Goal: Transaction & Acquisition: Download file/media

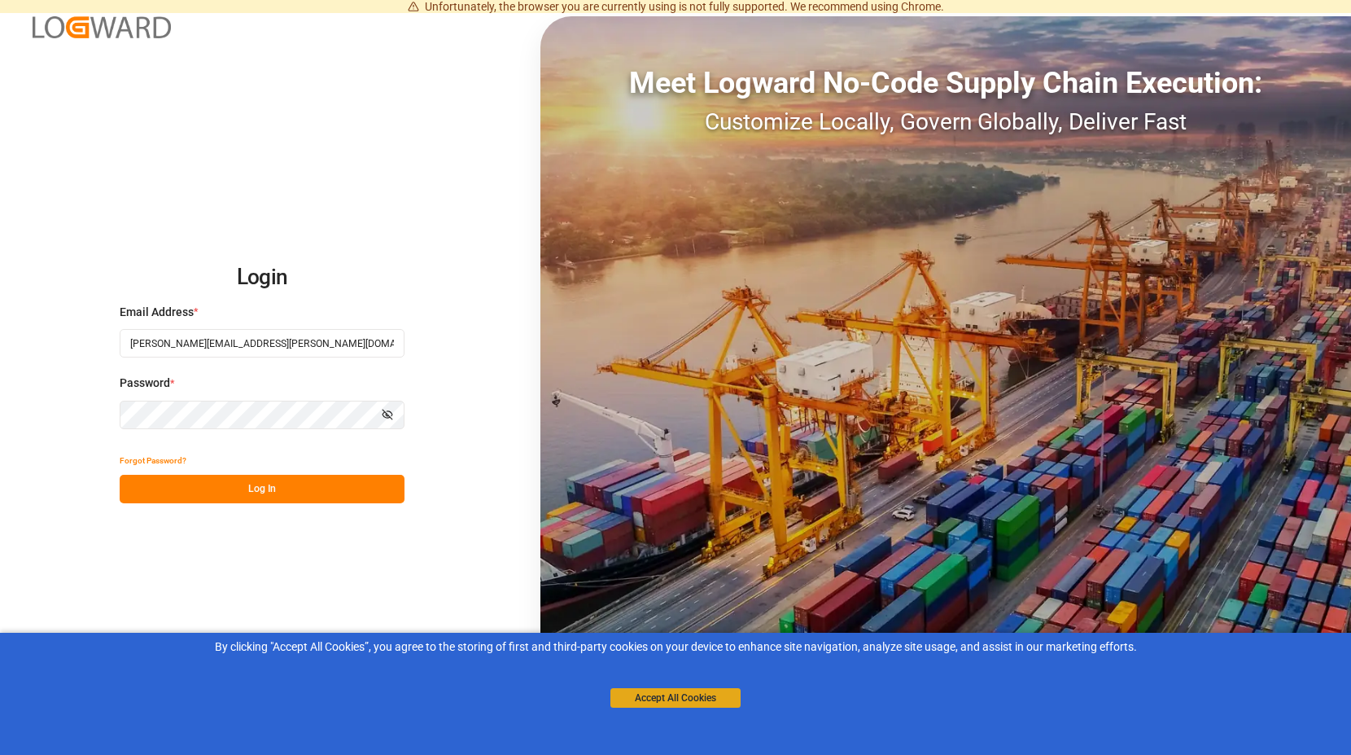
click at [699, 699] on button "Accept All Cookies" at bounding box center [675, 698] width 130 height 20
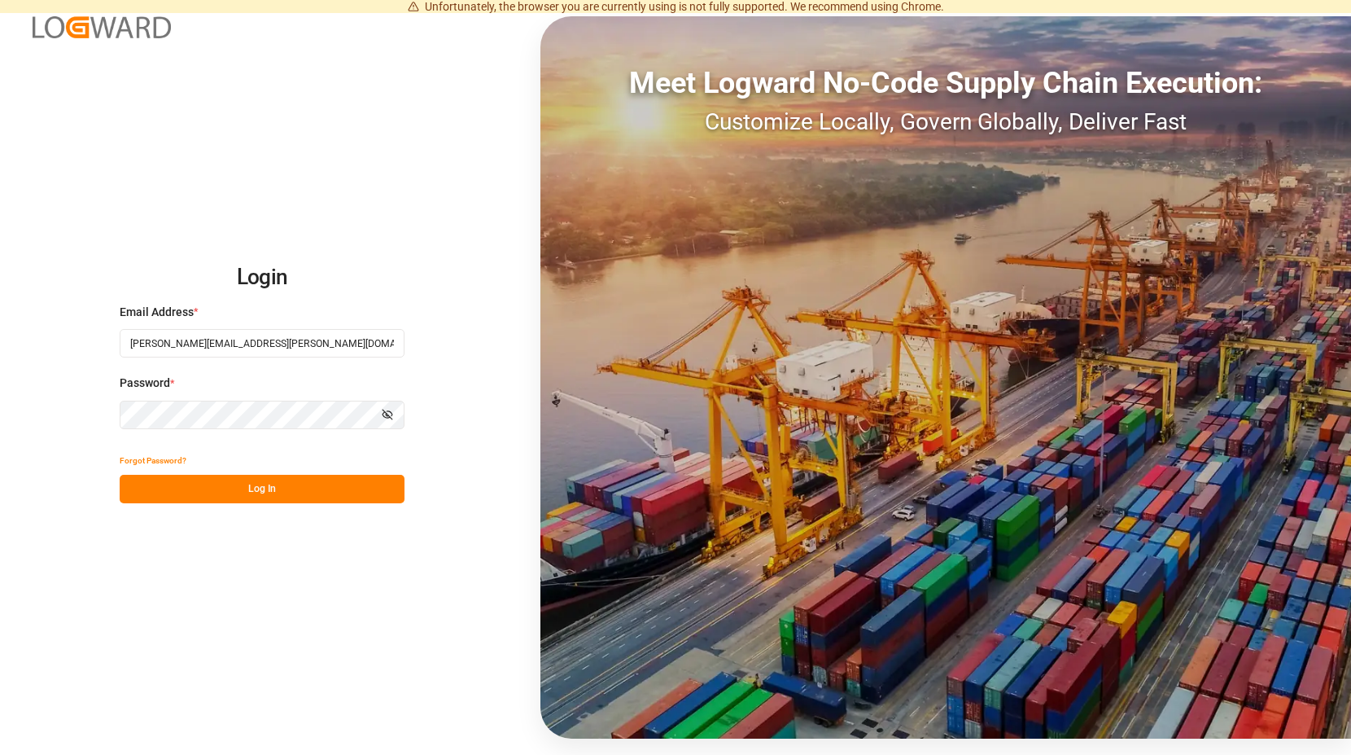
click at [271, 490] on button "Log In" at bounding box center [262, 489] width 285 height 28
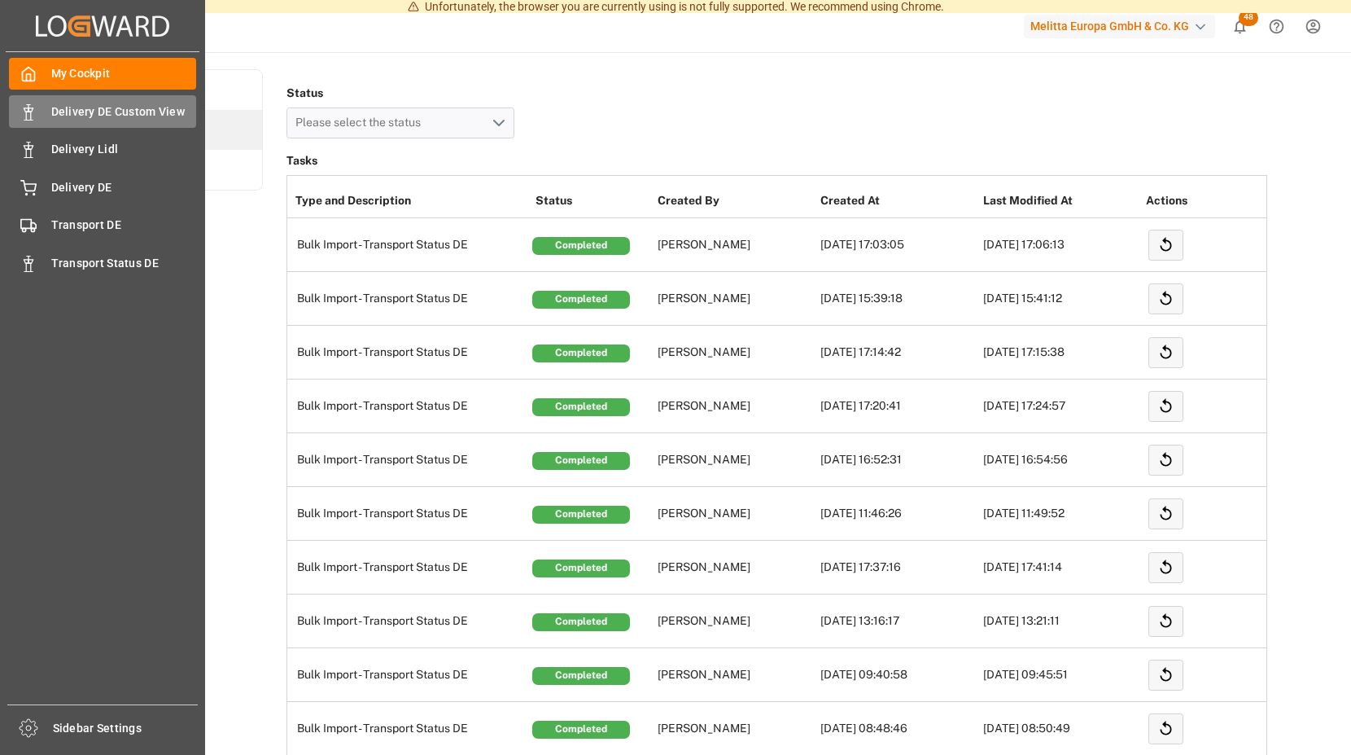
click at [111, 112] on span "Delivery DE Custom View" at bounding box center [124, 111] width 146 height 17
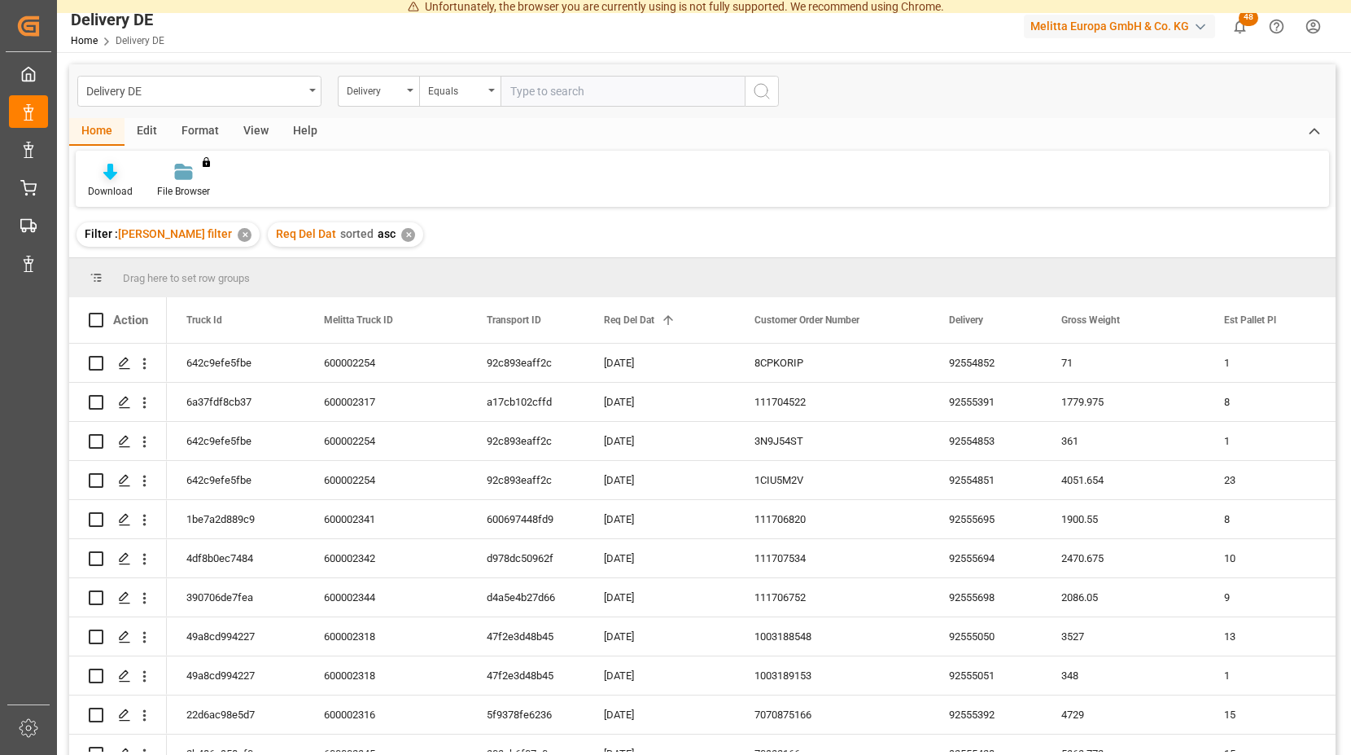
click at [109, 172] on icon at bounding box center [110, 172] width 14 height 16
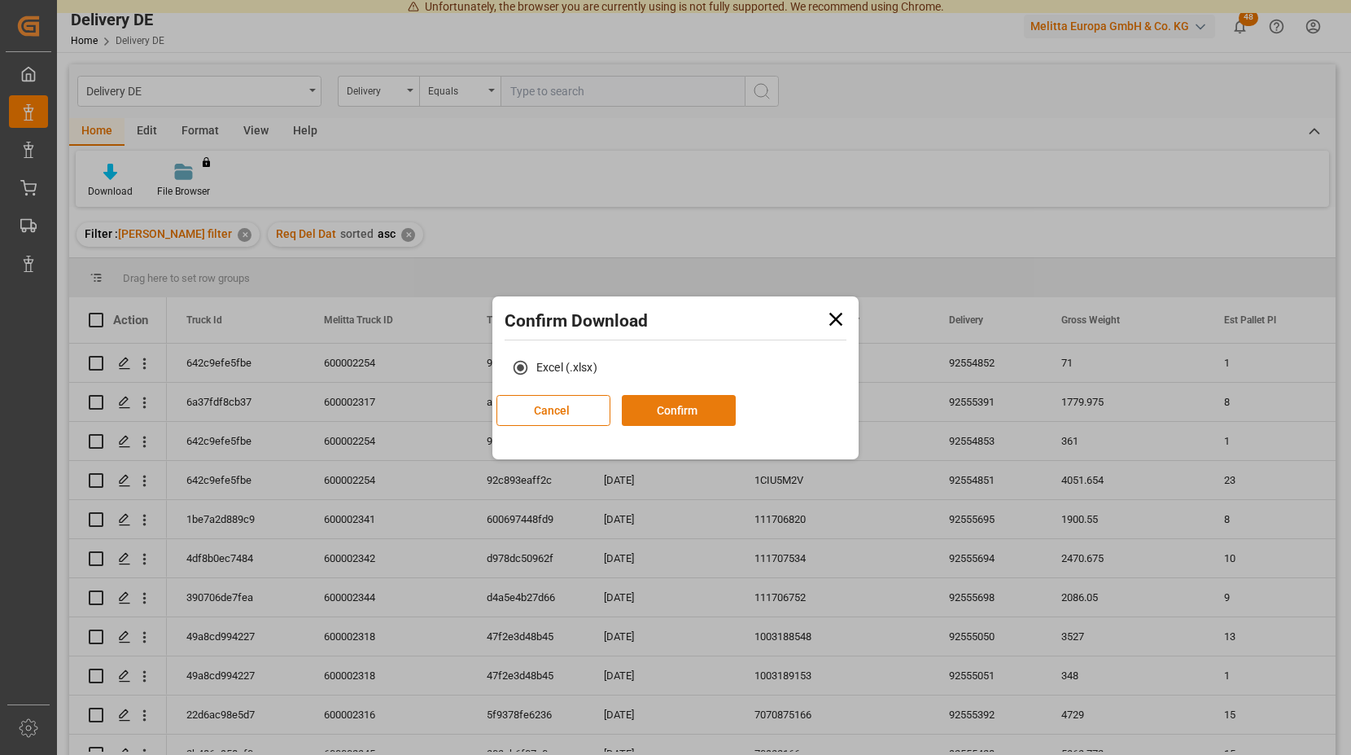
click at [736, 408] on button "Confirm" at bounding box center [679, 410] width 114 height 31
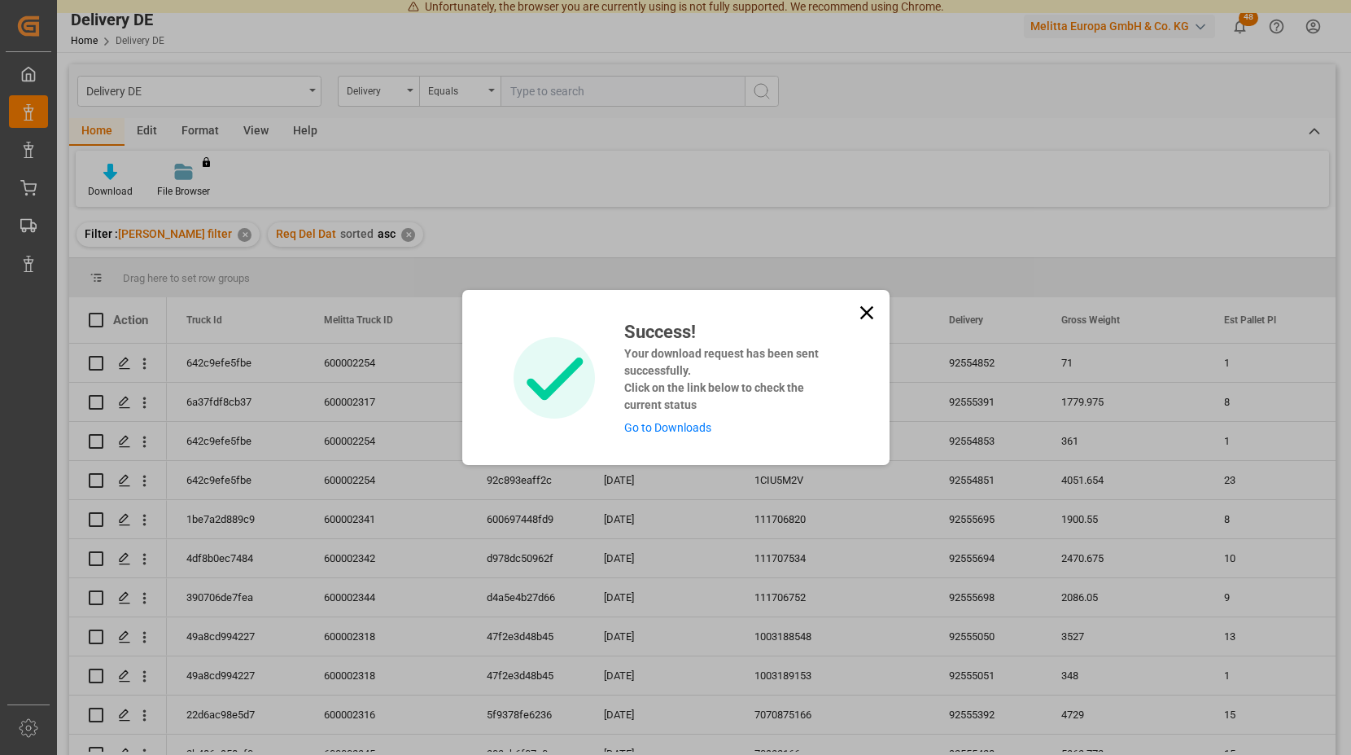
click at [643, 425] on link "Go to Downloads" at bounding box center [667, 427] width 87 height 13
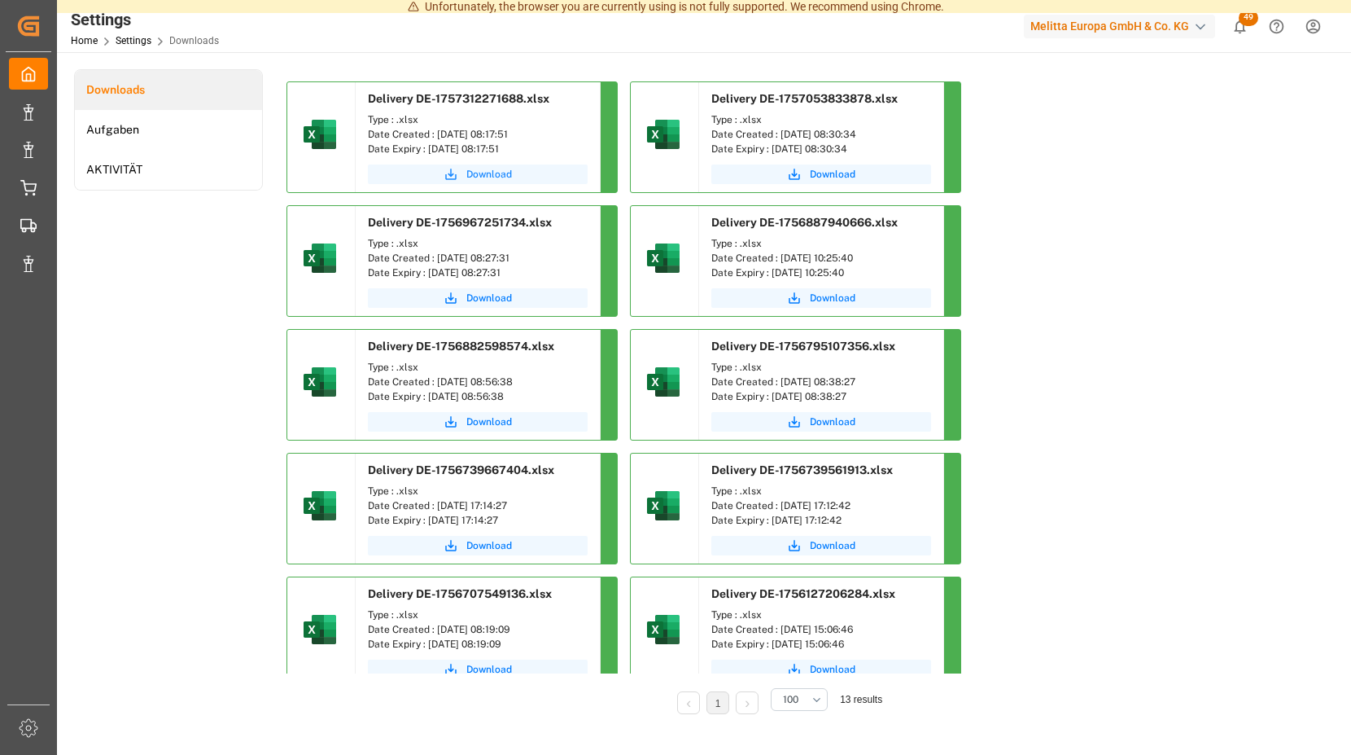
click at [475, 173] on span "Download" at bounding box center [489, 174] width 46 height 15
click at [483, 173] on span "Download" at bounding box center [489, 174] width 46 height 15
